Goal: Task Accomplishment & Management: Manage account settings

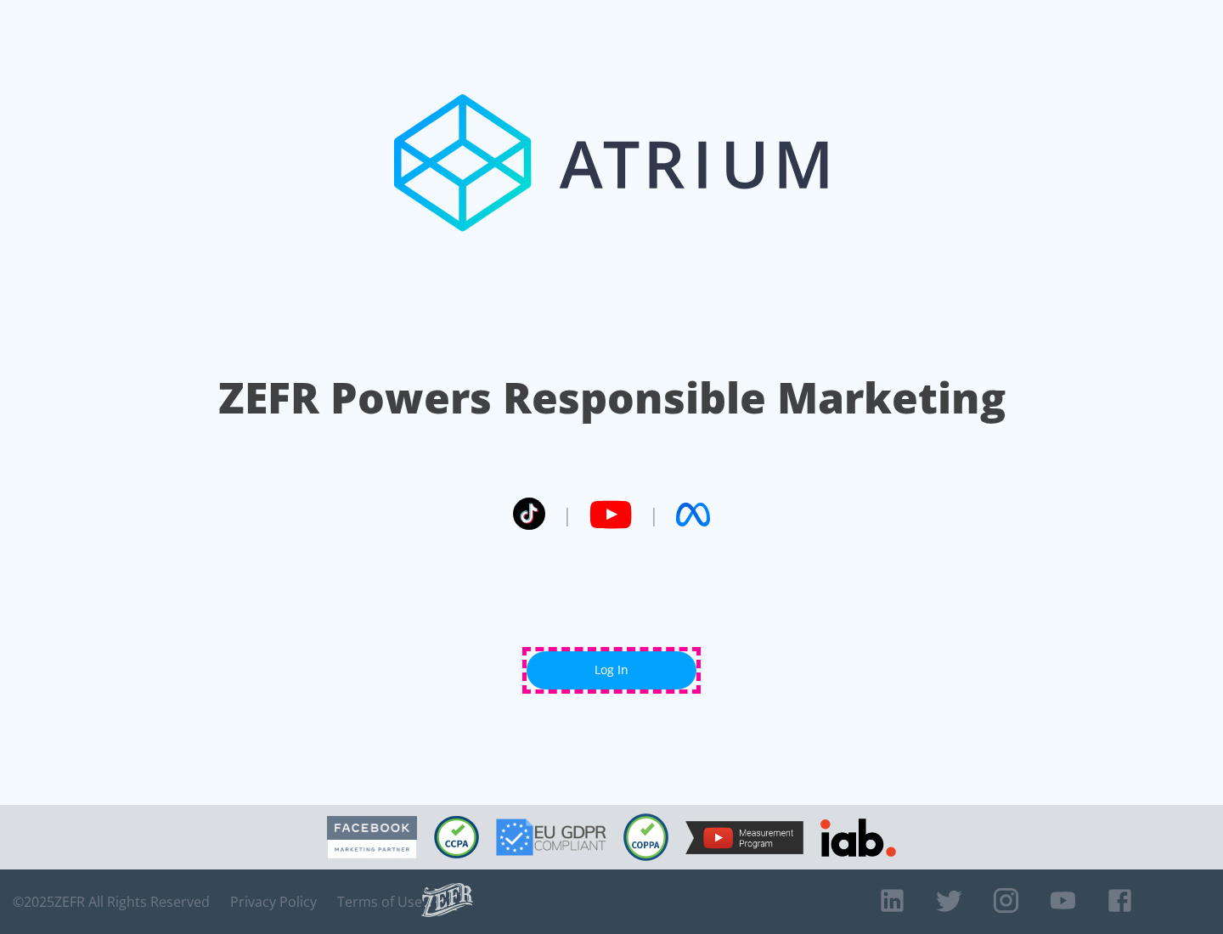
click at [612, 670] on link "Log In" at bounding box center [612, 670] width 170 height 38
